Goal: Task Accomplishment & Management: Use online tool/utility

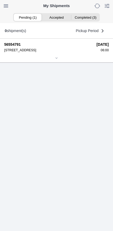
click at [56, 60] on icon at bounding box center [56, 58] width 3 height 3
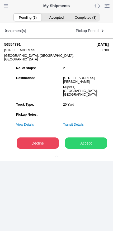
click at [0, 0] on slot "Accept" at bounding box center [0, 0] width 0 height 0
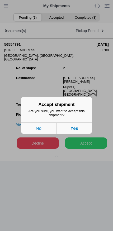
click at [87, 132] on button "Yes" at bounding box center [74, 129] width 36 height 12
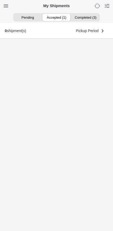
click at [59, 21] on ion-segment-button "Accepted (1)" at bounding box center [56, 17] width 29 height 7
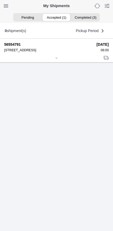
click at [55, 61] on div at bounding box center [56, 59] width 104 height 4
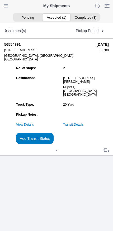
click at [0, 0] on slot "Add Transit Status" at bounding box center [0, 0] width 0 height 0
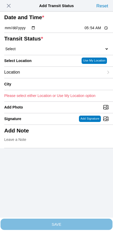
click at [87, 31] on input "05:54" at bounding box center [96, 28] width 25 height 6
type input "06:00"
click at [34, 51] on select "Select Arrive at Drop Off Arrive at Pickup Break Start Break Stop Depart Drop O…" at bounding box center [56, 49] width 104 height 5
select select "ARVPULOC"
click at [38, 78] on div "Location" at bounding box center [53, 72] width 99 height 11
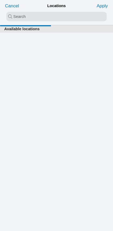
click at [40, 21] on input "search text" at bounding box center [56, 16] width 100 height 9
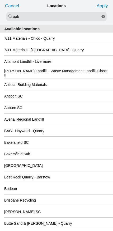
type input "oak"
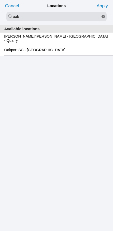
click at [0, 0] on slot "Oakport SC - [GEOGRAPHIC_DATA]" at bounding box center [0, 0] width 0 height 0
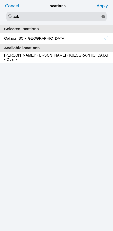
click at [0, 0] on slot "Apply" at bounding box center [0, 0] width 0 height 0
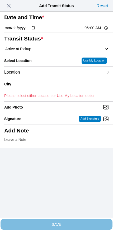
type input "[GEOGRAPHIC_DATA]"
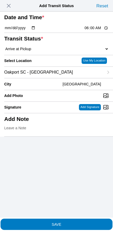
click at [65, 223] on span "SAVE" at bounding box center [56, 225] width 104 height 4
